Goal: Task Accomplishment & Management: Manage account settings

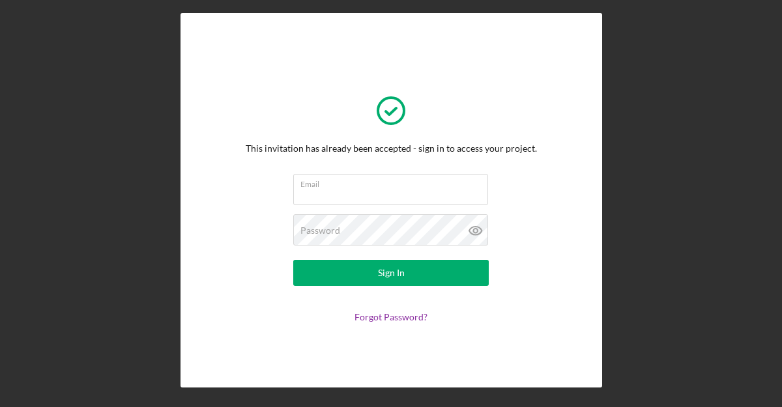
scroll to position [22, 0]
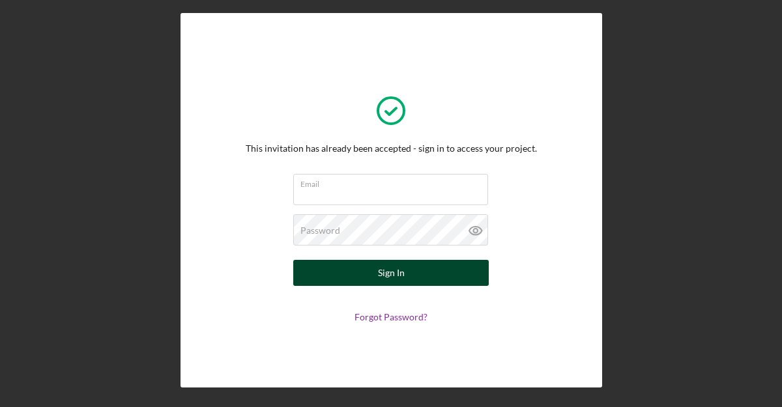
type input "[PERSON_NAME][EMAIL_ADDRESS][DOMAIN_NAME]"
click at [351, 277] on button "Sign In" at bounding box center [391, 273] width 196 height 26
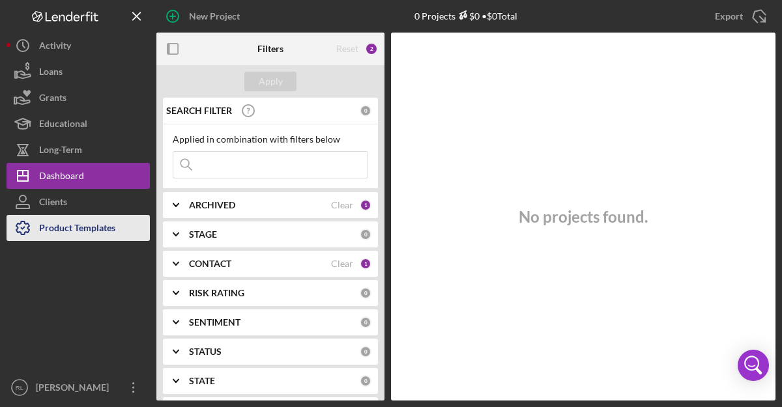
click at [83, 226] on div "Product Templates" at bounding box center [77, 229] width 76 height 29
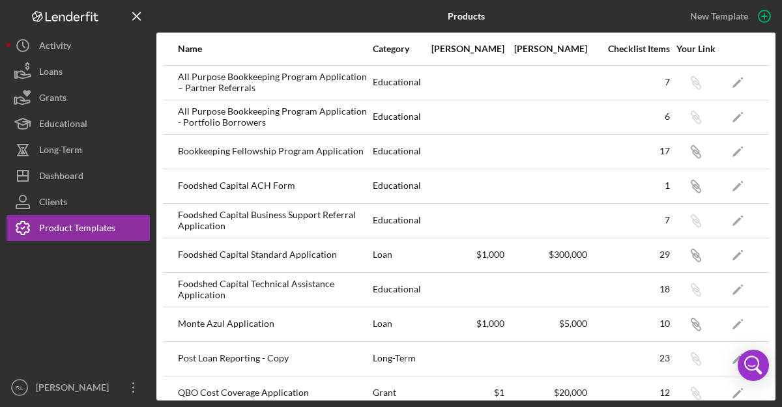
click at [279, 80] on div "All Purpose Bookkeeping Program Application – Partner Referrals" at bounding box center [275, 82] width 194 height 33
click at [741, 83] on icon "Icon/Edit" at bounding box center [737, 82] width 29 height 29
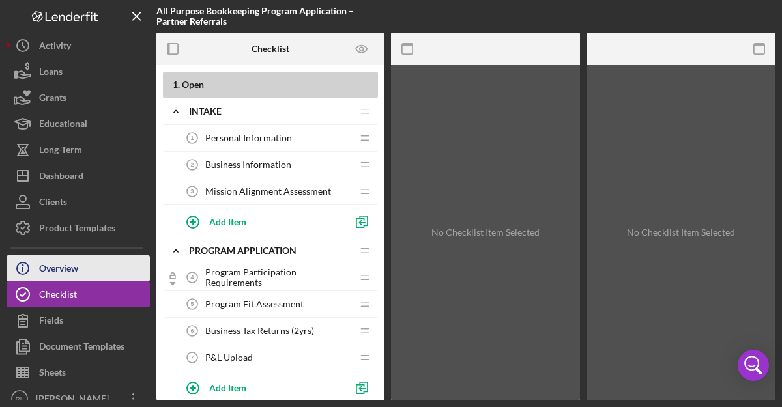
click at [103, 262] on button "Icon/Info Overview" at bounding box center [78, 268] width 143 height 26
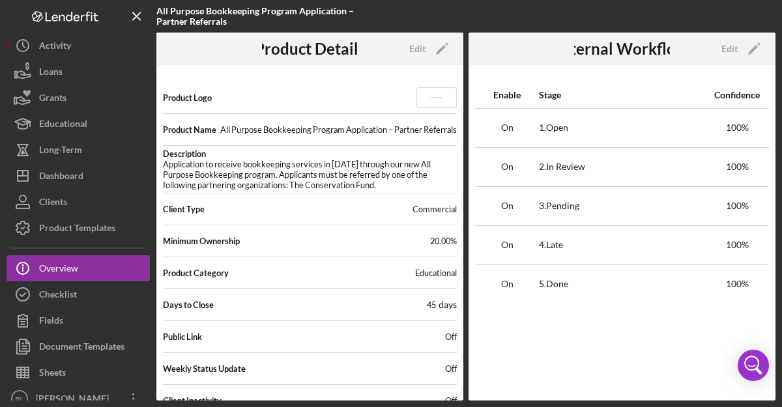
scroll to position [33, 0]
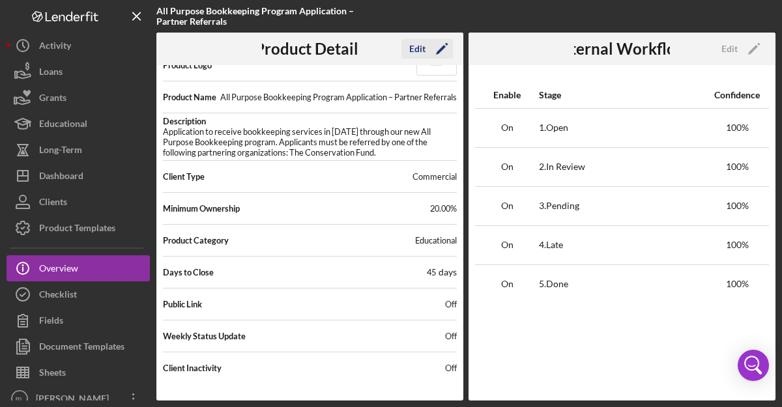
click at [440, 48] on icon "Icon/Edit" at bounding box center [442, 49] width 33 height 33
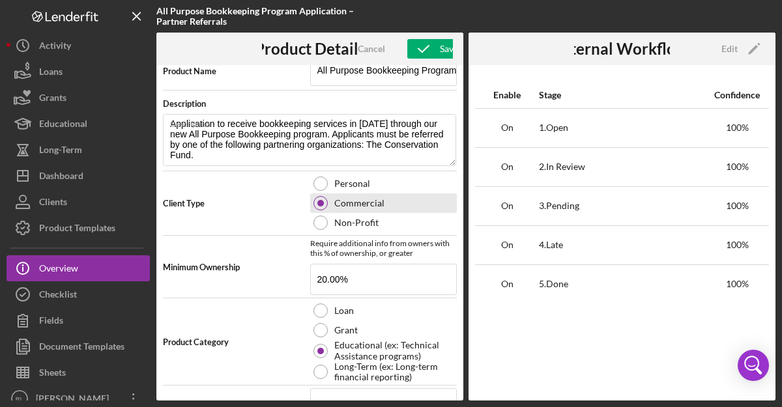
scroll to position [282, 0]
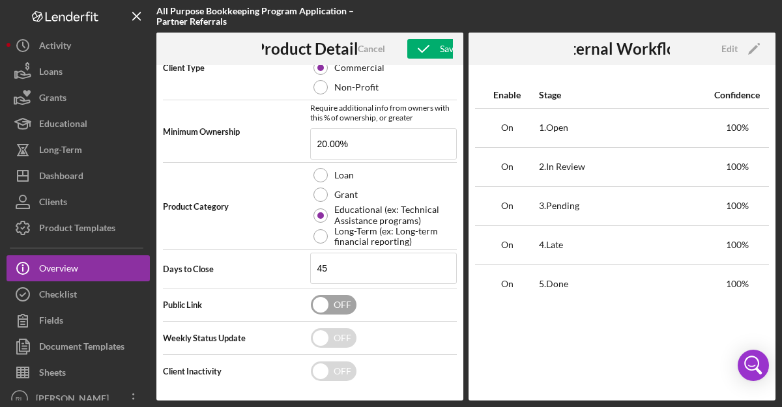
click at [334, 302] on input "checkbox" at bounding box center [334, 305] width 46 height 20
checkbox input "true"
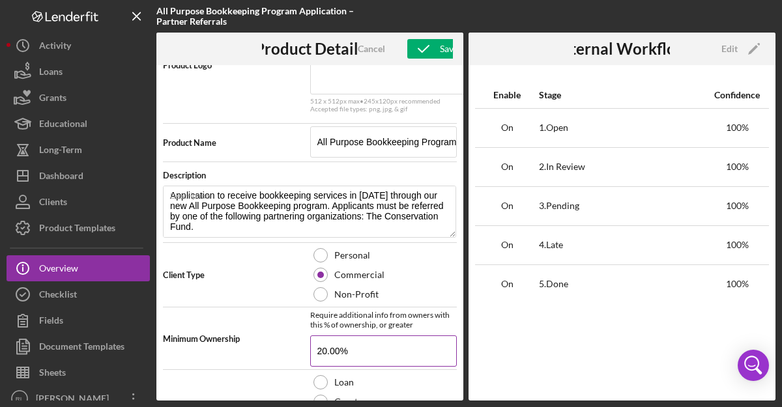
scroll to position [0, 0]
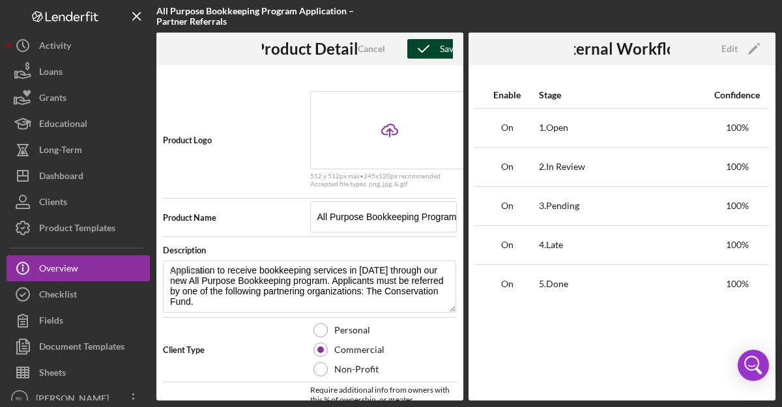
click at [435, 48] on icon "button" at bounding box center [423, 49] width 33 height 33
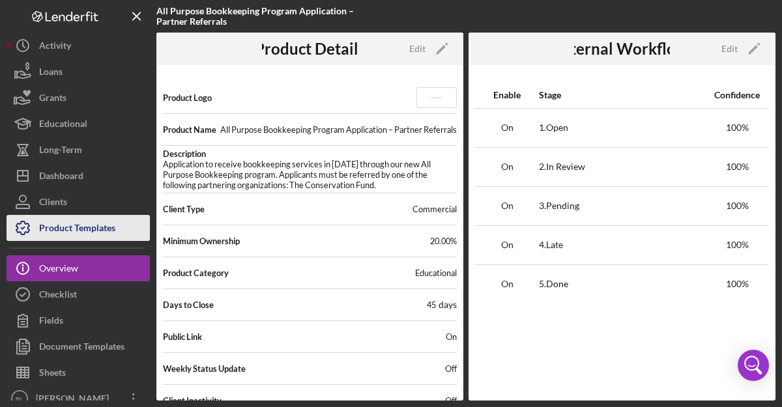
click at [76, 221] on div "Product Templates" at bounding box center [77, 229] width 76 height 29
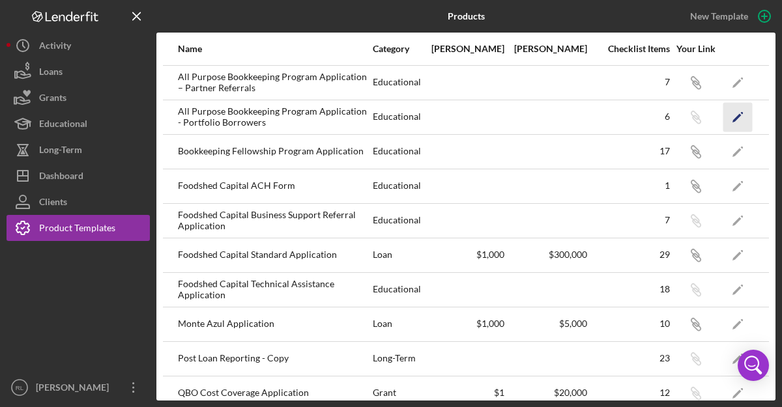
click at [736, 115] on icon "Icon/Edit" at bounding box center [737, 116] width 29 height 29
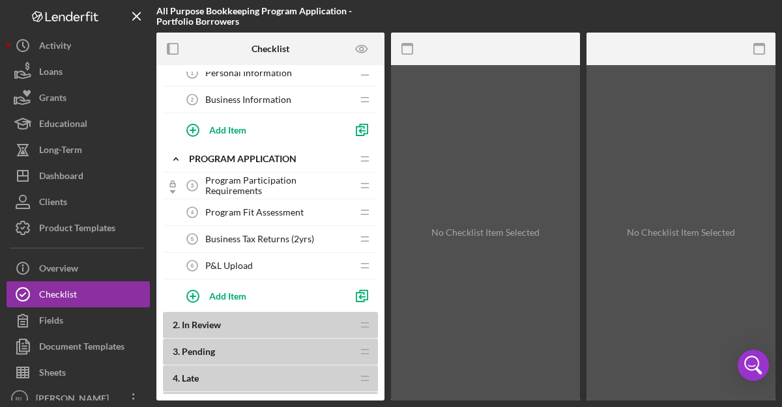
scroll to position [149, 0]
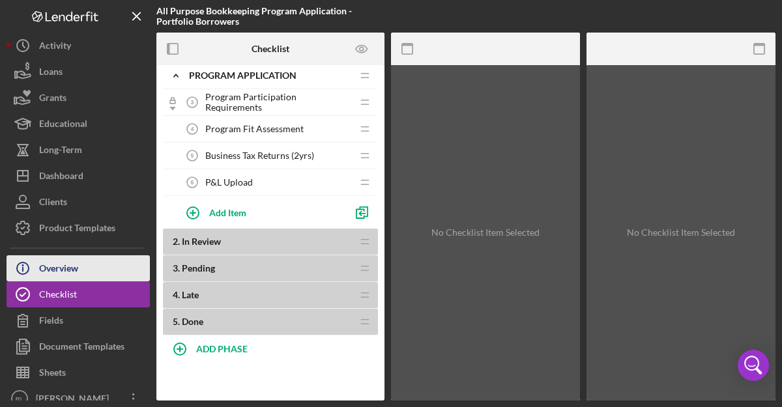
click at [47, 279] on div "Overview" at bounding box center [58, 269] width 39 height 29
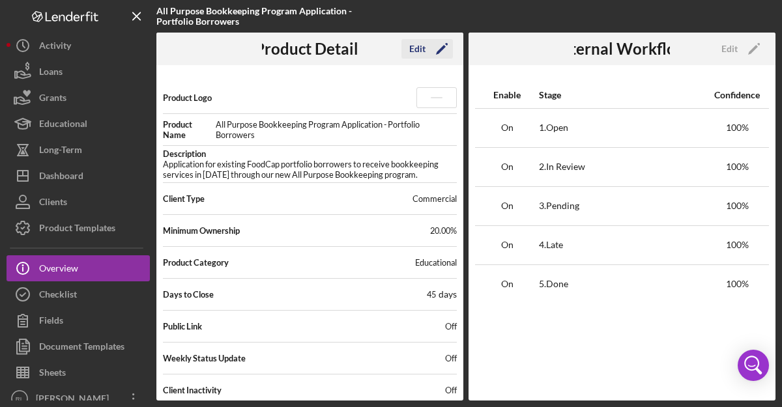
click at [446, 49] on icon "Icon/Edit" at bounding box center [442, 49] width 33 height 33
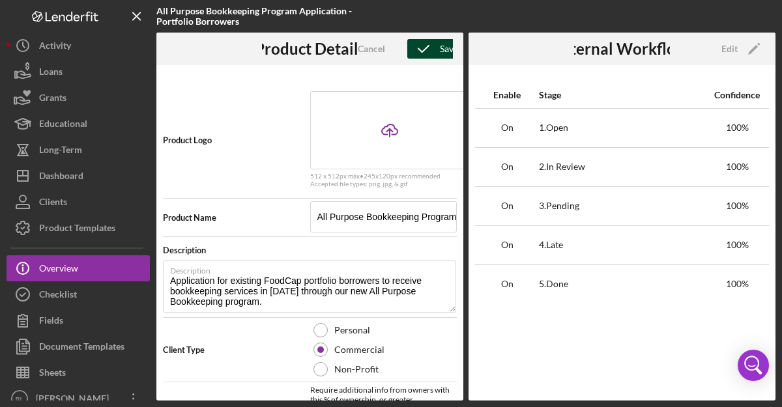
click at [439, 48] on icon "button" at bounding box center [423, 49] width 33 height 33
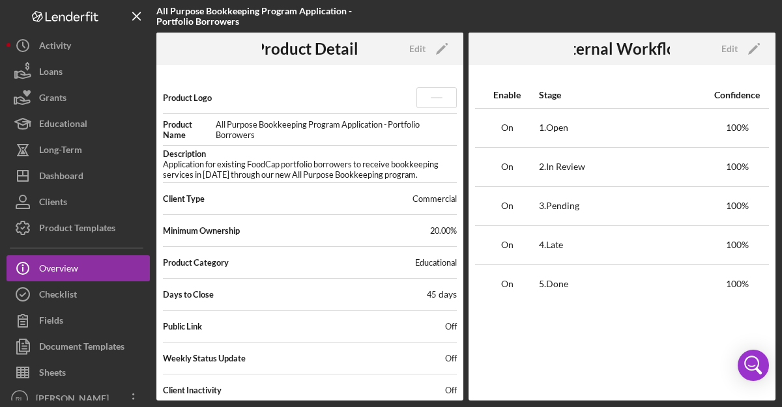
scroll to position [22, 0]
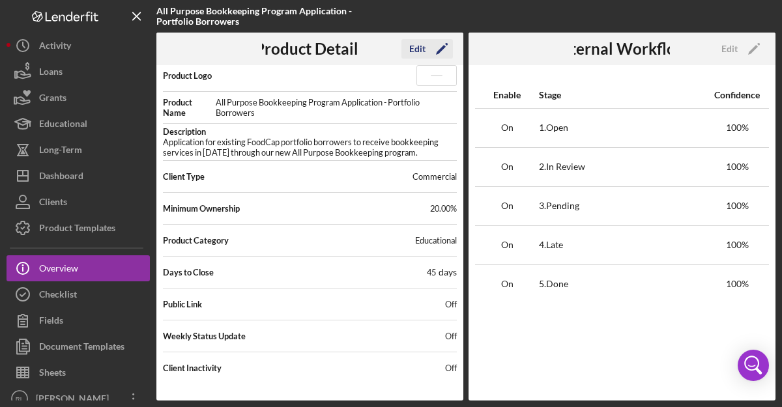
click at [437, 48] on icon "Icon/Edit" at bounding box center [442, 49] width 33 height 33
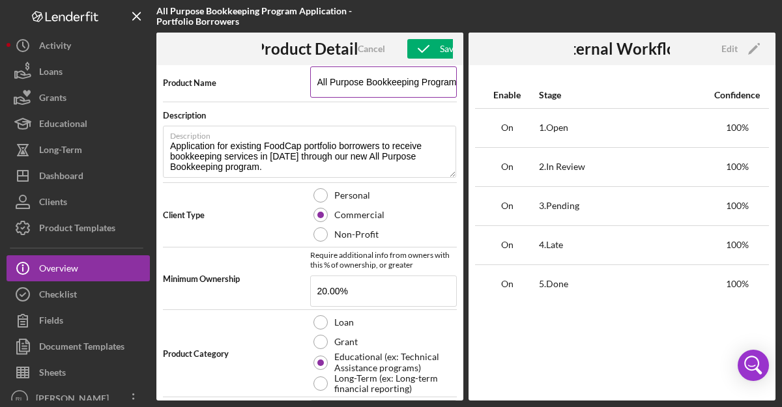
scroll to position [285, 0]
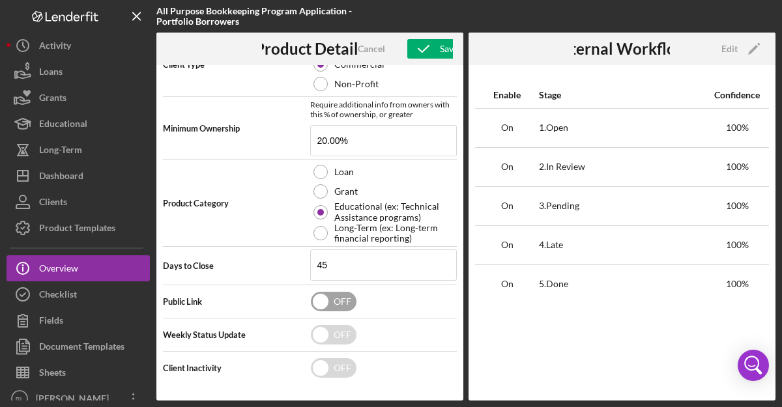
click at [337, 304] on input "checkbox" at bounding box center [334, 302] width 46 height 20
checkbox input "true"
click at [437, 49] on icon "button" at bounding box center [423, 49] width 33 height 33
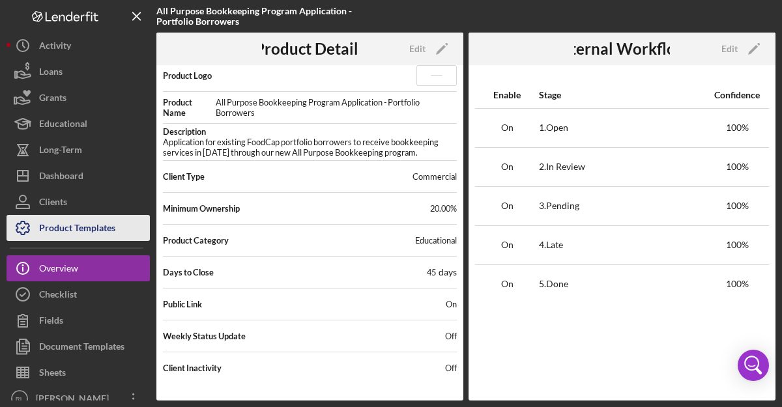
click at [98, 225] on div "Product Templates" at bounding box center [77, 229] width 76 height 29
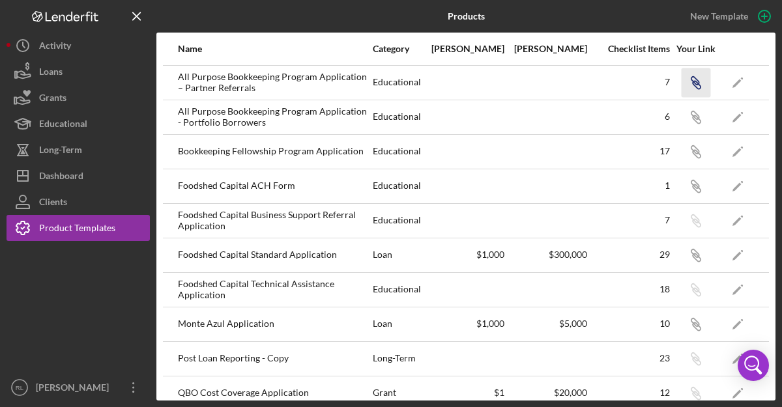
click at [696, 81] on icon "button" at bounding box center [697, 85] width 8 height 8
click at [700, 119] on icon "Icon/Link" at bounding box center [695, 116] width 29 height 29
